Goal: Task Accomplishment & Management: Manage account settings

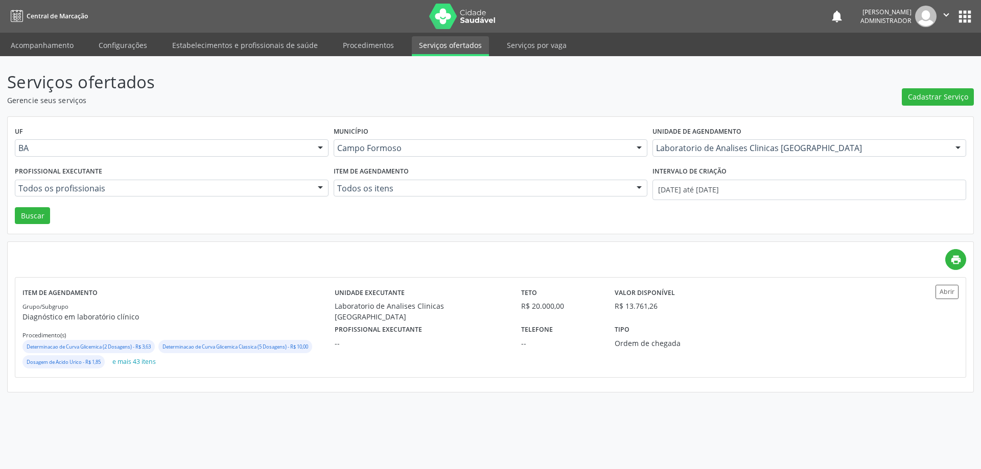
click at [727, 139] on label "Unidade de agendamento" at bounding box center [696, 132] width 89 height 16
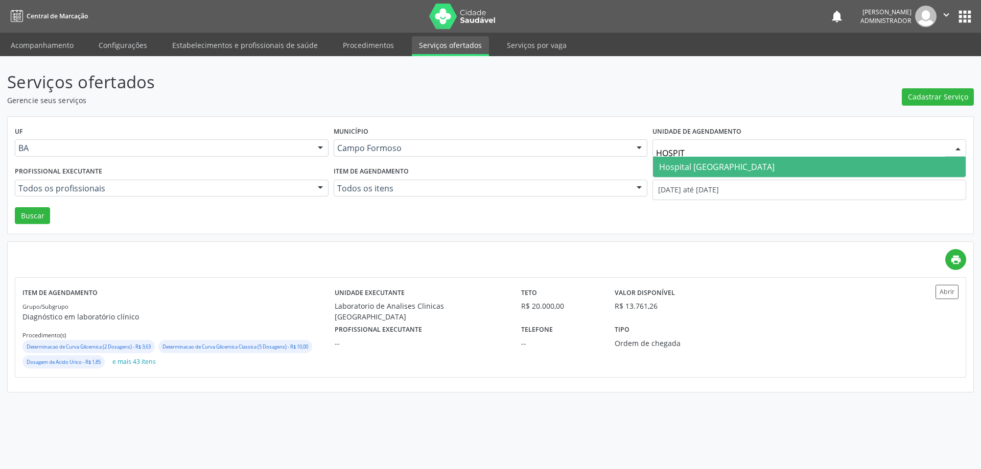
type input "HOSPITA"
click at [772, 164] on span "Hospital [GEOGRAPHIC_DATA]" at bounding box center [809, 167] width 313 height 20
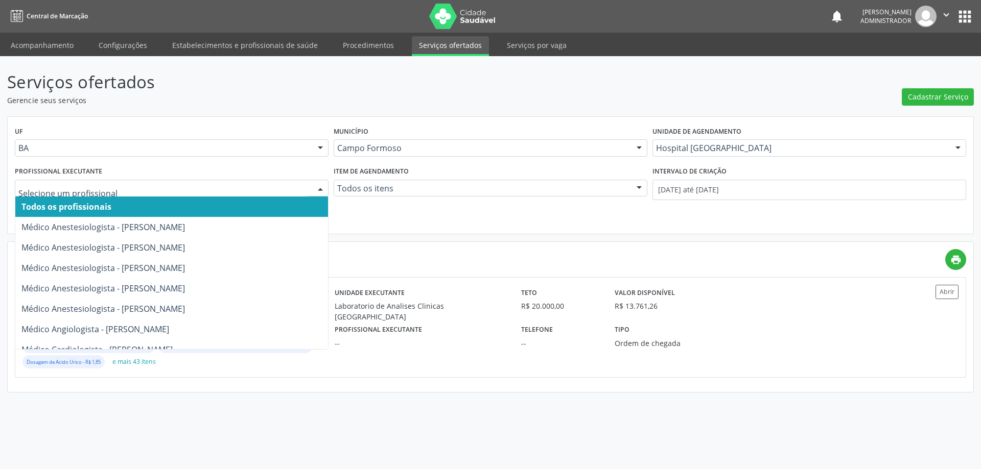
click at [316, 187] on div at bounding box center [320, 188] width 15 height 17
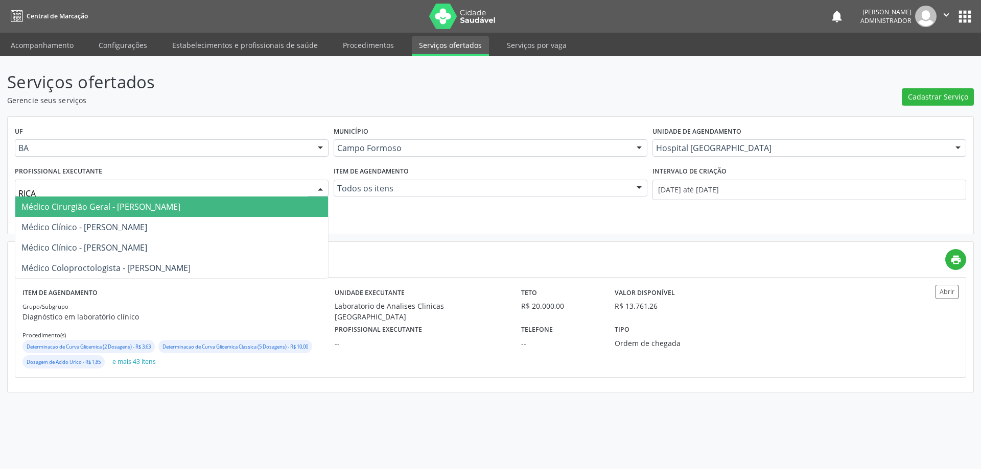
type input "RICAR"
click at [251, 209] on span "Médico Cirurgião Geral - [PERSON_NAME]" at bounding box center [171, 207] width 313 height 20
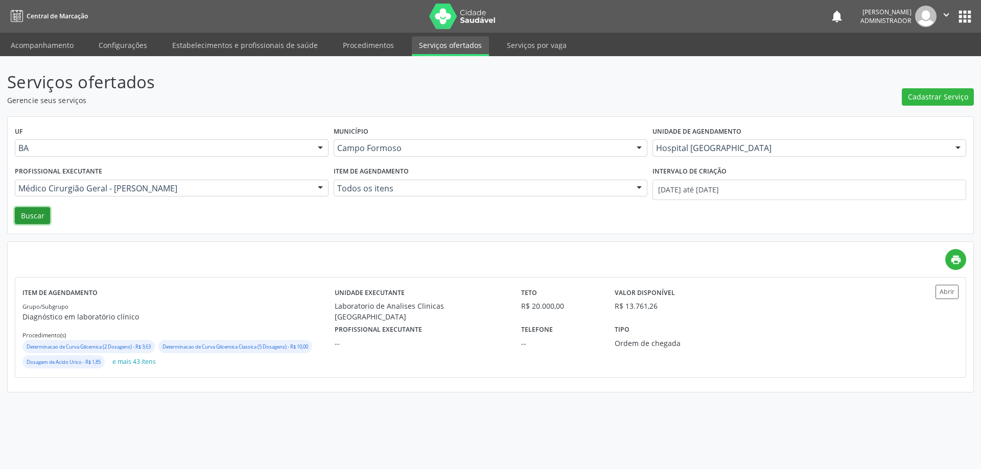
click at [41, 216] on button "Buscar" at bounding box center [32, 215] width 35 height 17
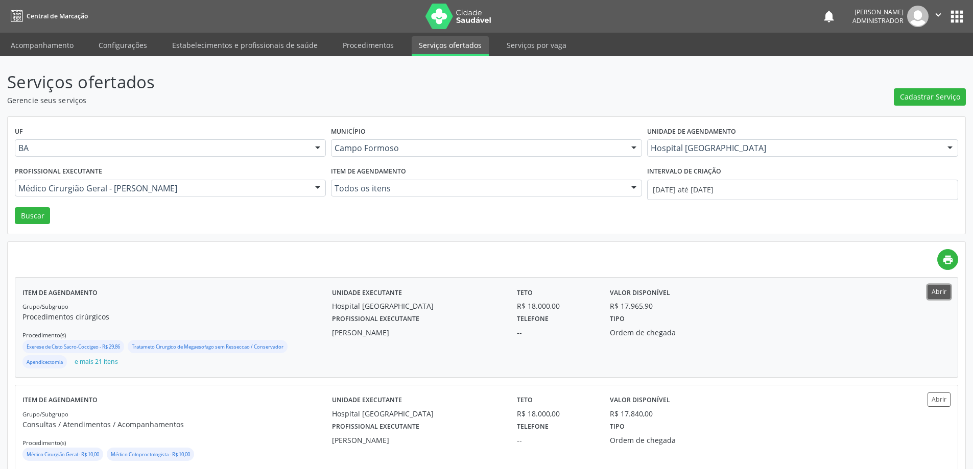
click at [935, 290] on button "Abrir" at bounding box center [938, 292] width 23 height 14
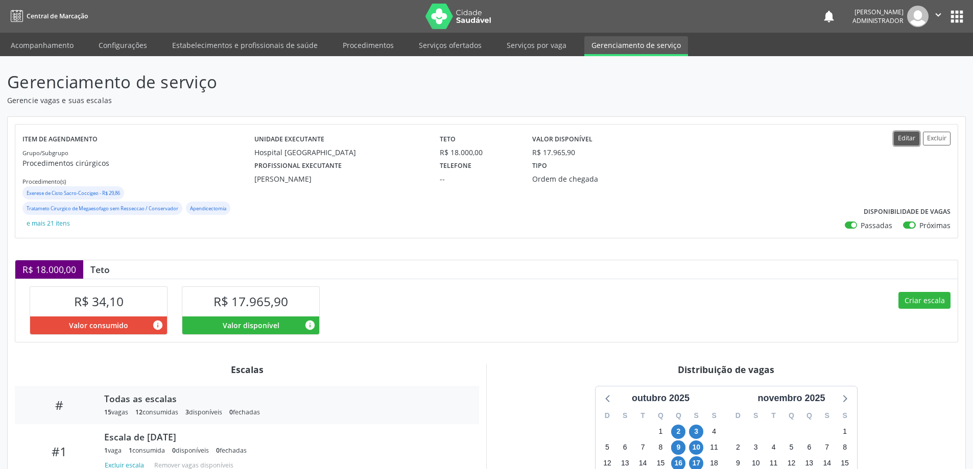
click at [898, 139] on button "Editar" at bounding box center [907, 139] width 26 height 14
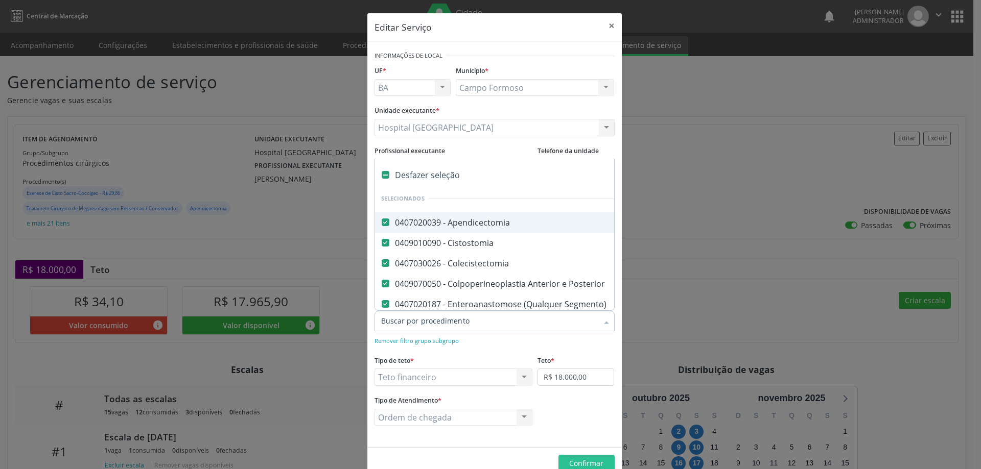
type input "B"
checkbox Sacro-Coccigeo "false"
checkbox Epididimo "false"
checkbox Anal "false"
checkbox Hemorroidectomia "false"
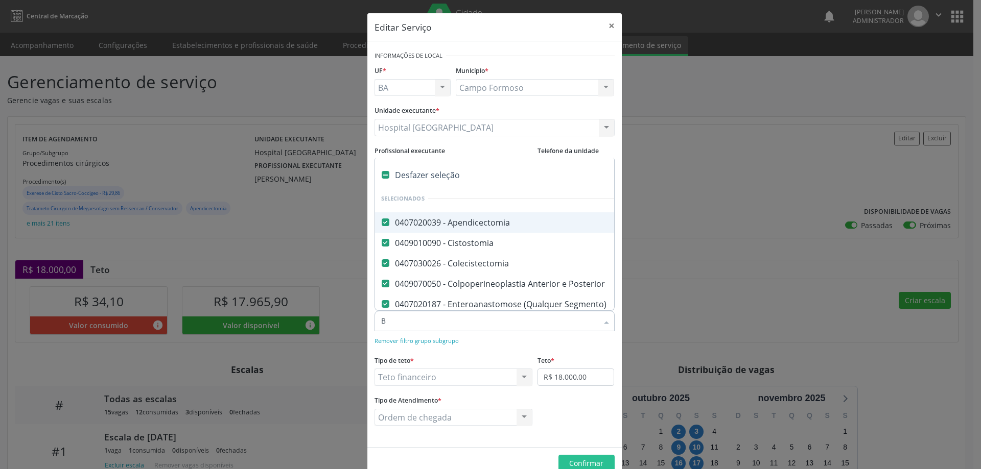
checkbox Epigastrica "false"
checkbox Incisional "false"
checkbox \(Bilateral\) "false"
checkbox \(Unilateral\) "false"
checkbox Umbilical "false"
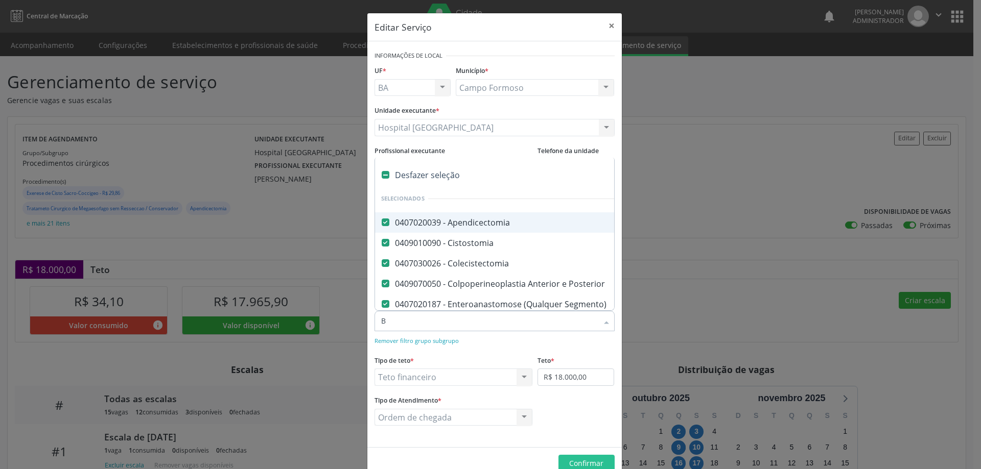
checkbox Exploradora "false"
checkbox Simples "false"
checkbox Bilateral "false"
checkbox Unilateral "false"
checkbox Postectomia "false"
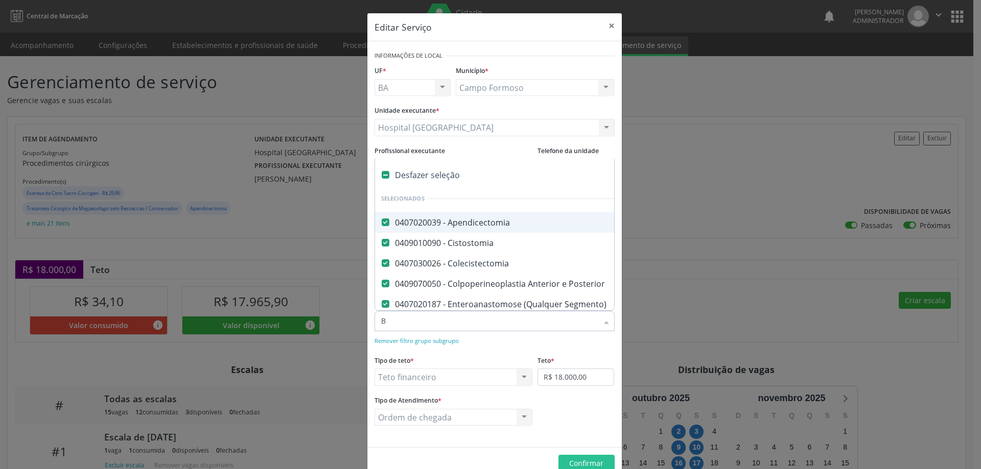
checkbox Evisceracao\) "false"
checkbox Hidrocele "false"
checkbox Anal "false"
checkbox Varicocele "false"
checkbox Conservador "false"
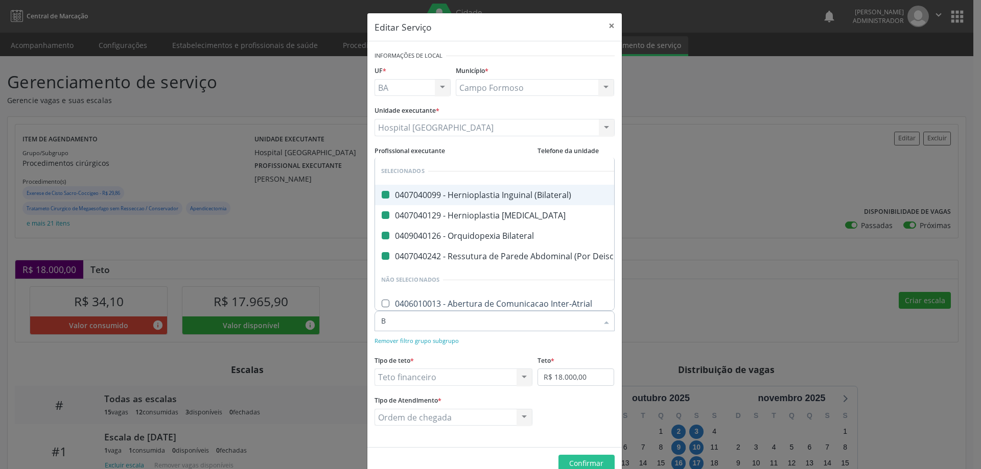
type input "BA"
checkbox \(Bilateral\) "false"
checkbox Umbilical "false"
checkbox Bilateral "false"
checkbox Evisceracao\) "false"
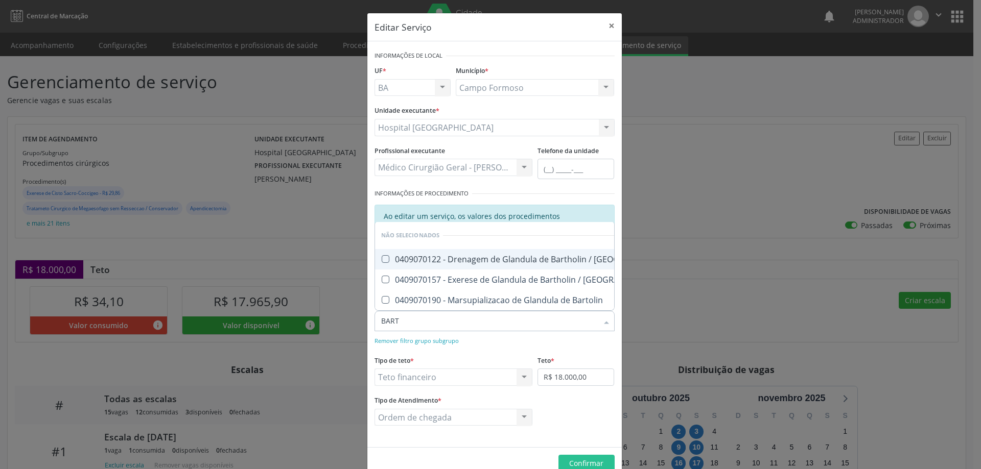
type input "BARTH"
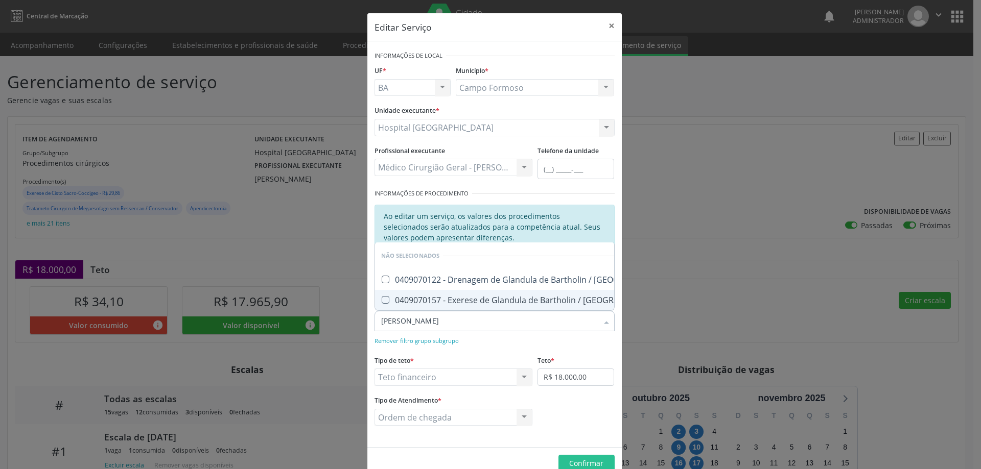
click at [467, 296] on div "0409070157 - Exerese de Glandula de Bartholin / Skene" at bounding box center [528, 300] width 294 height 8
checkbox Skene "true"
click at [591, 461] on span "Confirmar" at bounding box center [586, 464] width 34 height 10
checkbox Skene "true"
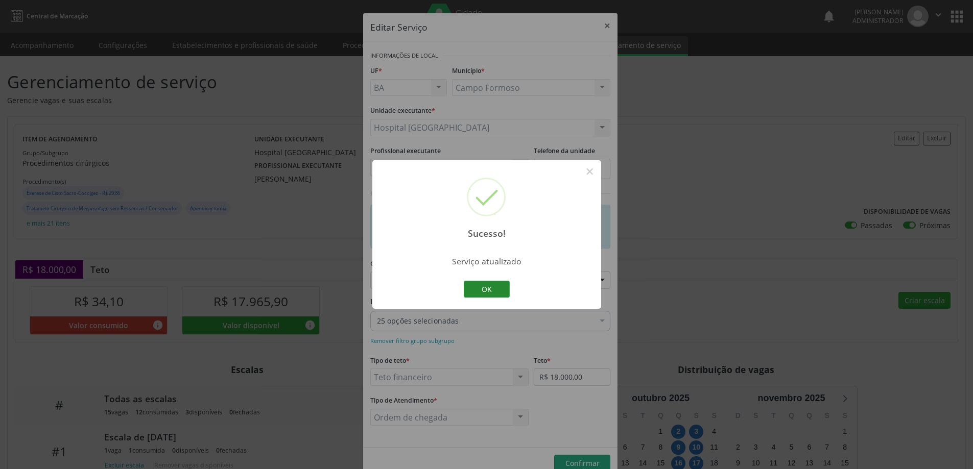
click at [502, 291] on button "OK" at bounding box center [487, 289] width 46 height 17
